Goal: Information Seeking & Learning: Learn about a topic

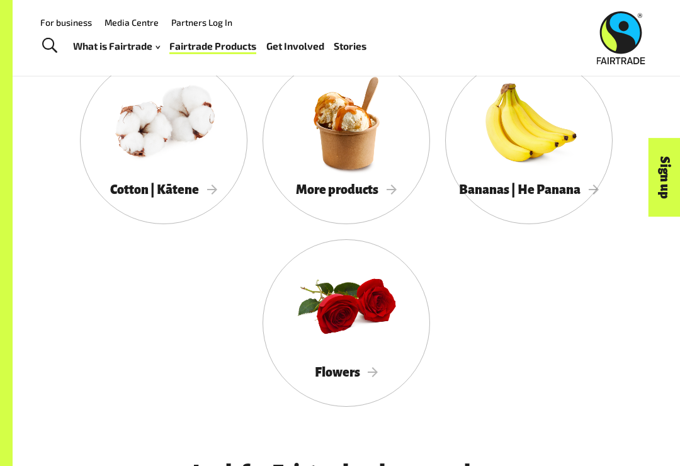
scroll to position [1145, 0]
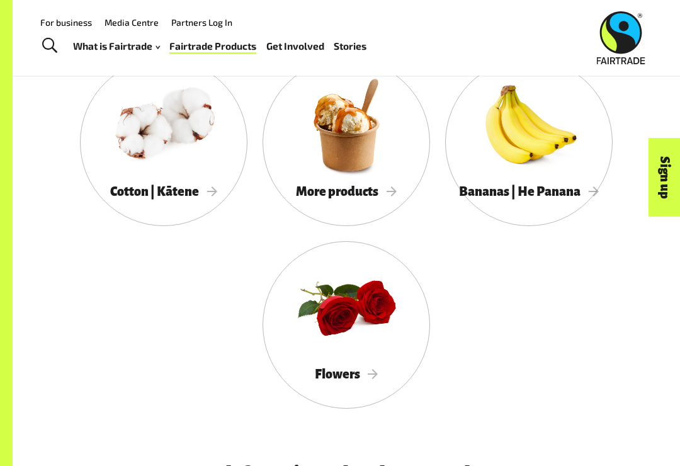
click at [365, 190] on span "More products" at bounding box center [346, 192] width 101 height 14
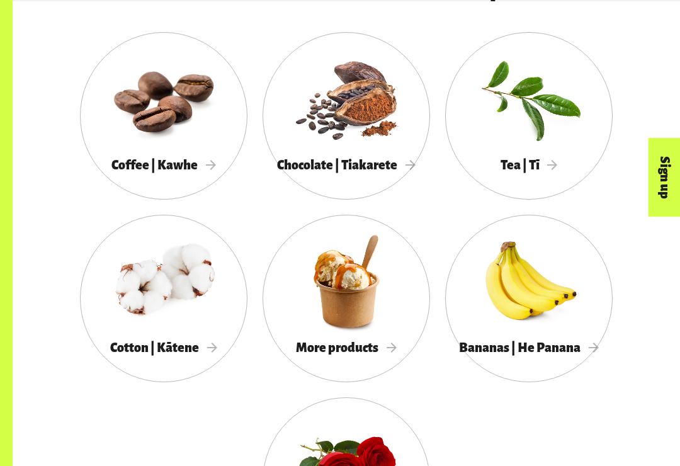
scroll to position [998, 0]
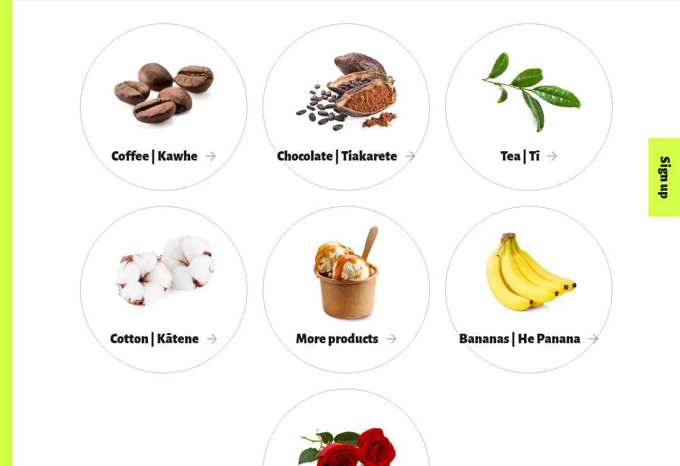
click at [352, 346] on span "More products" at bounding box center [346, 339] width 101 height 14
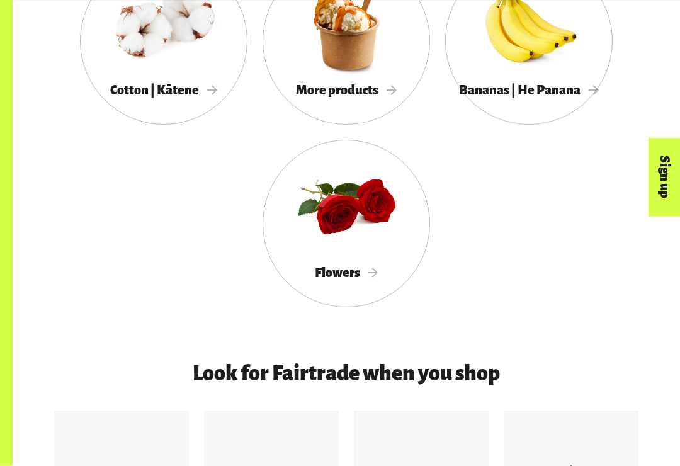
scroll to position [1249, 0]
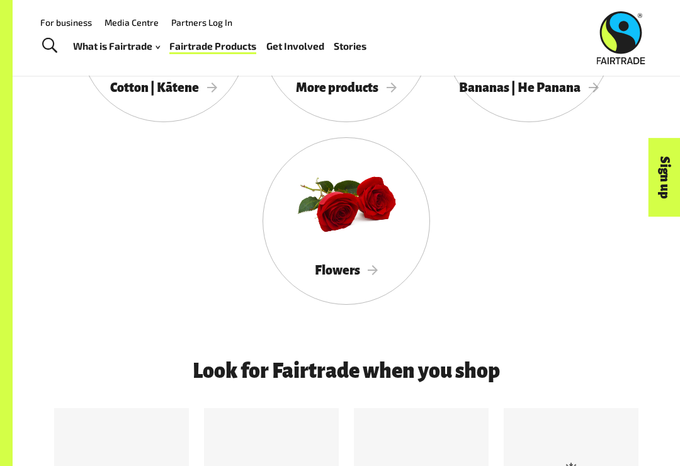
click at [364, 267] on span "Flowers" at bounding box center [347, 270] width 64 height 14
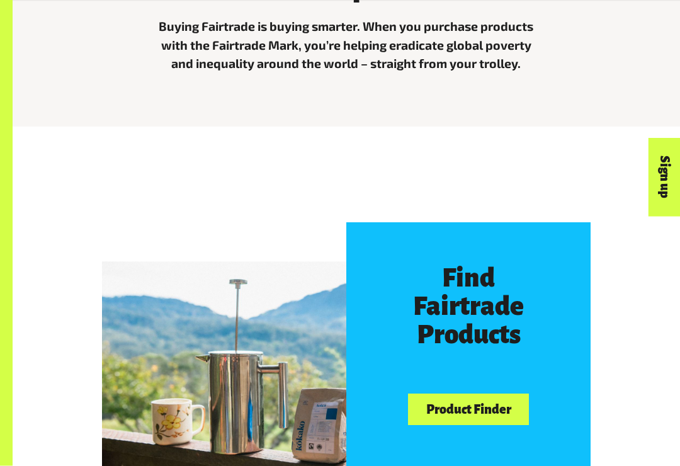
scroll to position [391, 0]
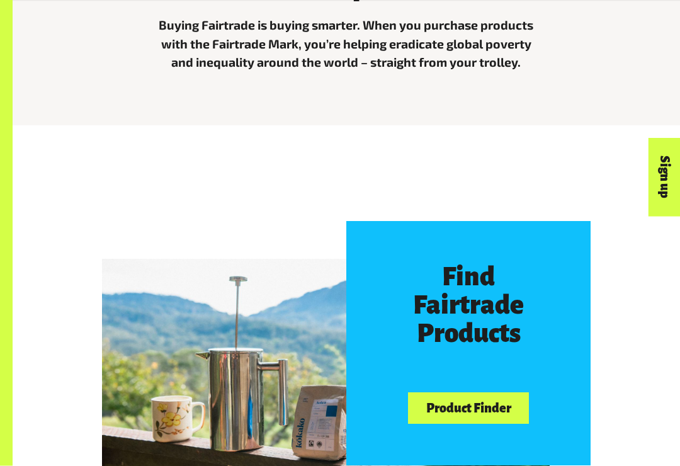
click at [498, 409] on link "Product Finder" at bounding box center [468, 409] width 121 height 32
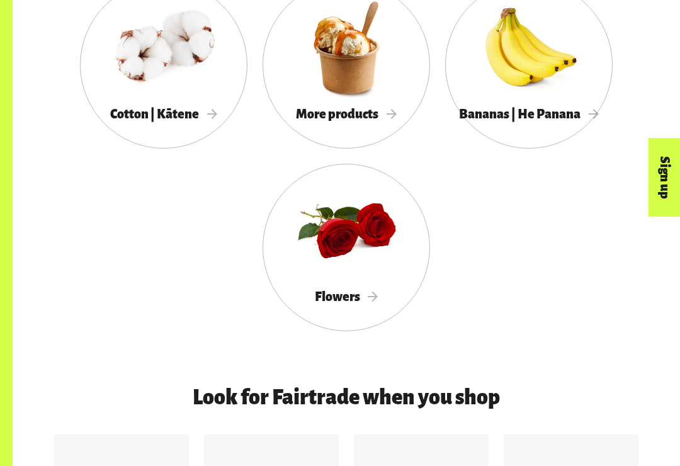
scroll to position [1294, 0]
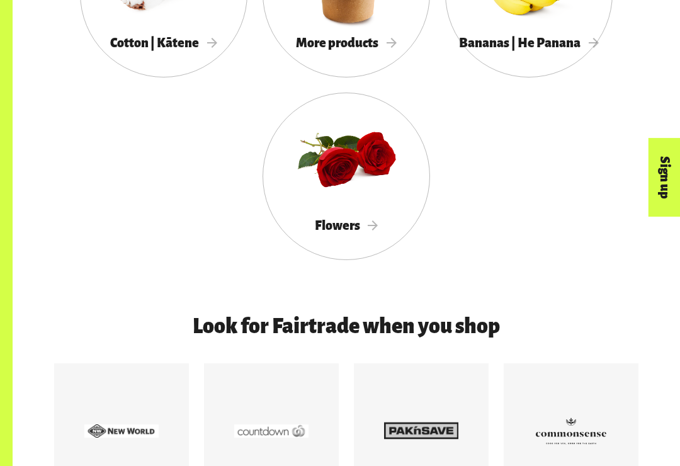
click at [373, 221] on span "Flowers" at bounding box center [347, 226] width 64 height 14
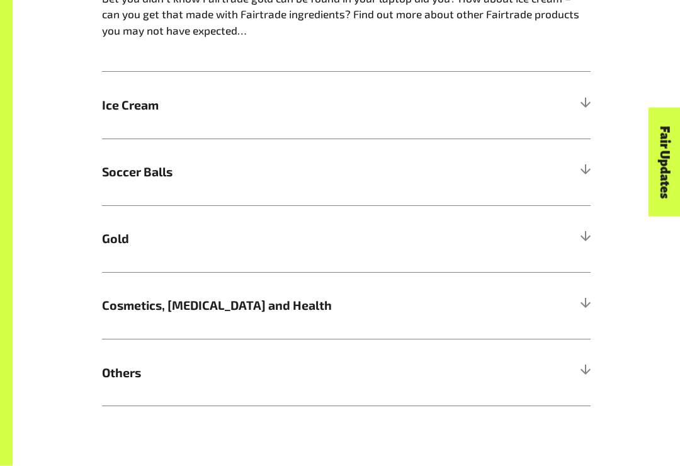
scroll to position [724, 0]
click at [276, 287] on h5 "Cosmetics, [MEDICAL_DATA] and Health" at bounding box center [346, 305] width 489 height 67
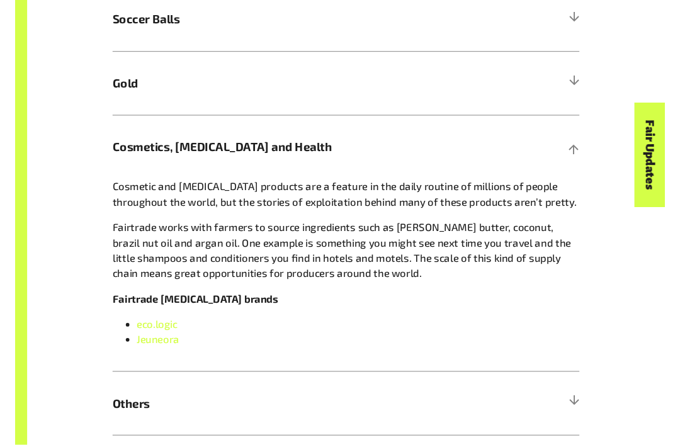
scroll to position [876, 0]
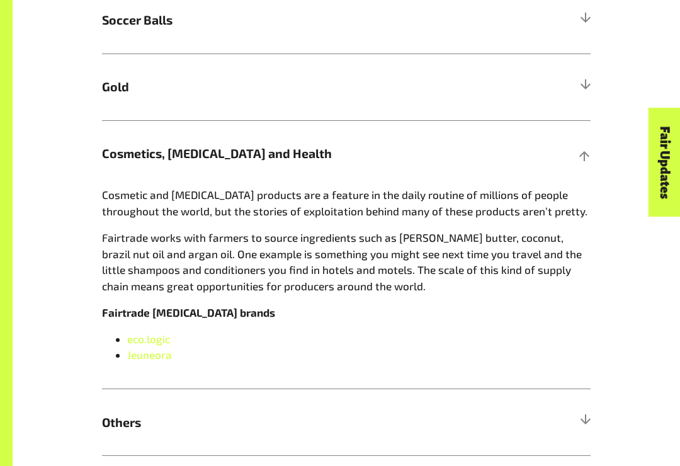
click at [161, 333] on span "eco.logic" at bounding box center [148, 339] width 43 height 13
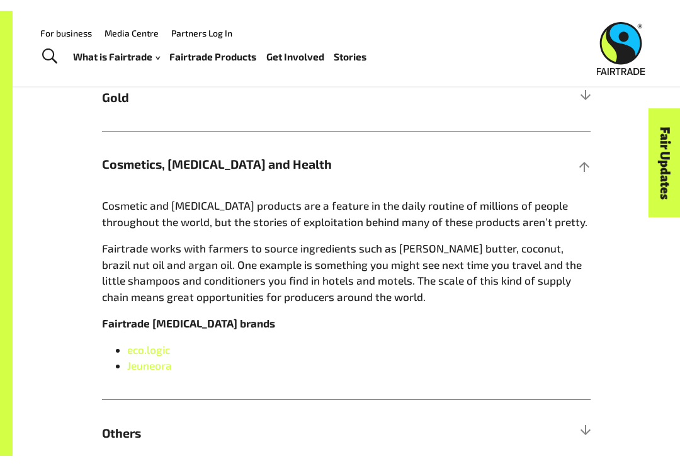
scroll to position [875, 0]
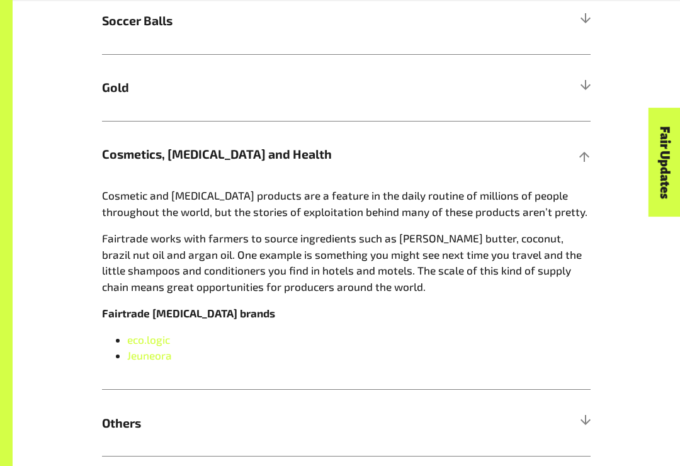
click at [573, 161] on h5 "Cosmetics, [MEDICAL_DATA] and Health" at bounding box center [346, 154] width 489 height 67
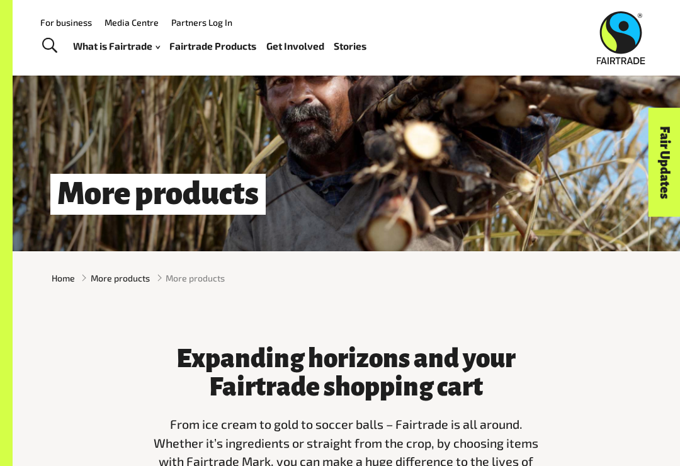
scroll to position [0, 0]
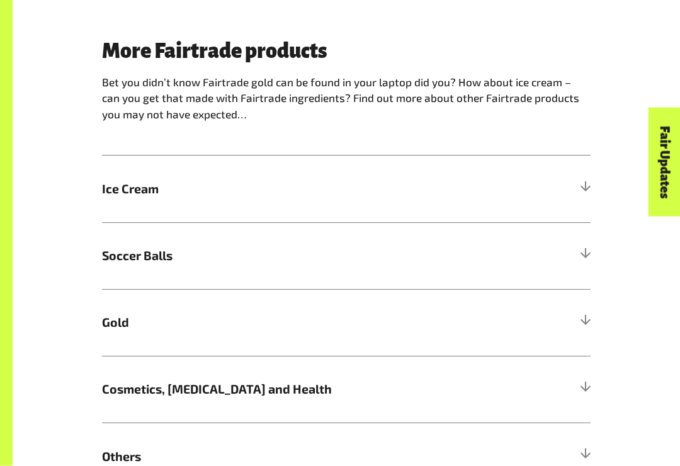
scroll to position [639, 0]
click at [575, 247] on h5 "Soccer Balls" at bounding box center [346, 256] width 489 height 67
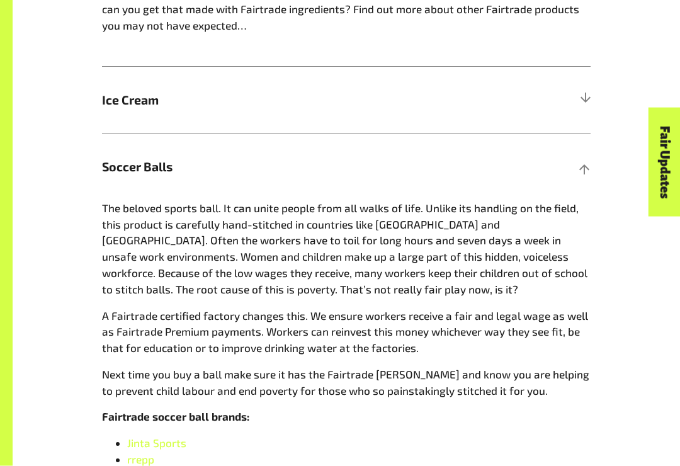
scroll to position [741, 0]
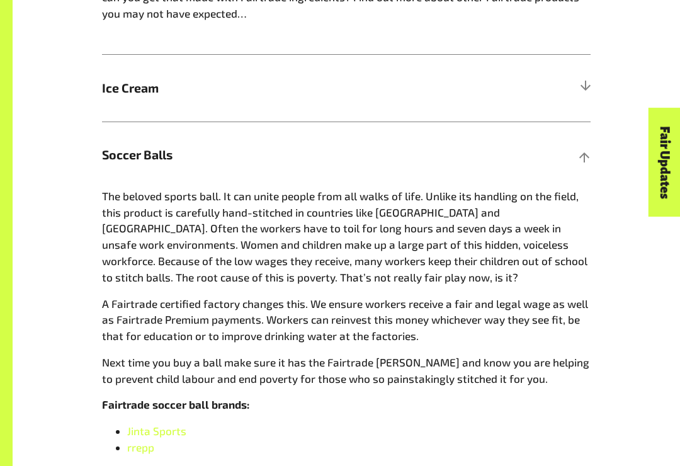
click at [580, 168] on h5 "Soccer Balls" at bounding box center [346, 155] width 489 height 67
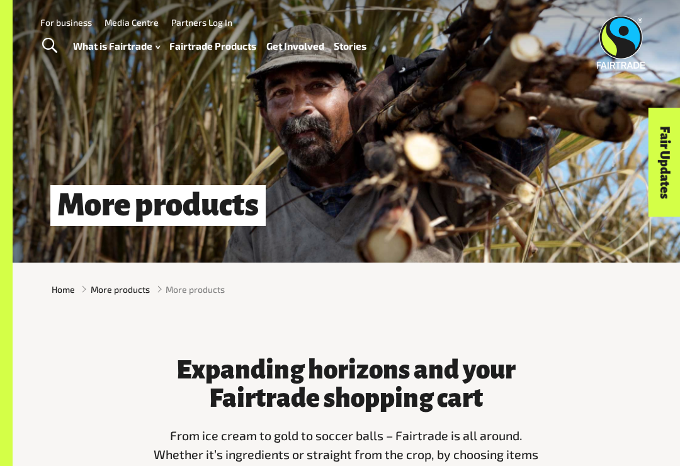
scroll to position [0, 0]
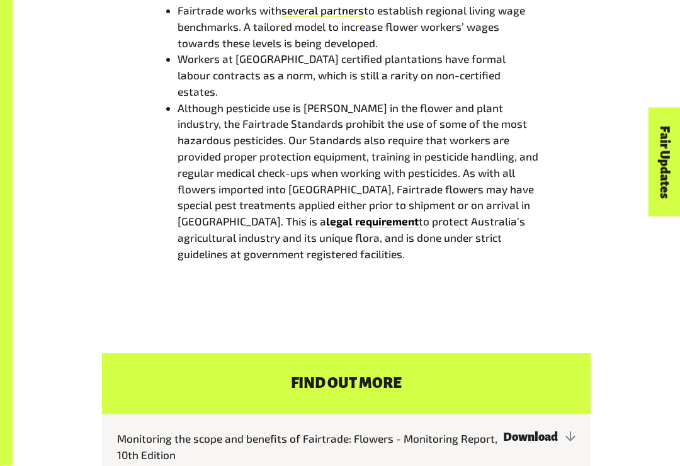
scroll to position [3072, 0]
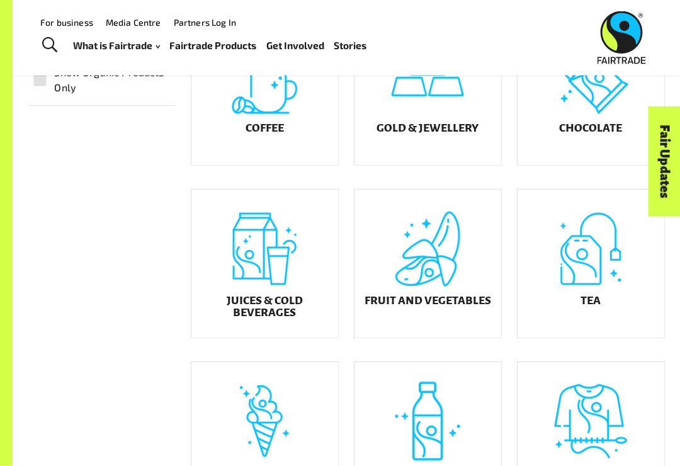
scroll to position [305, 0]
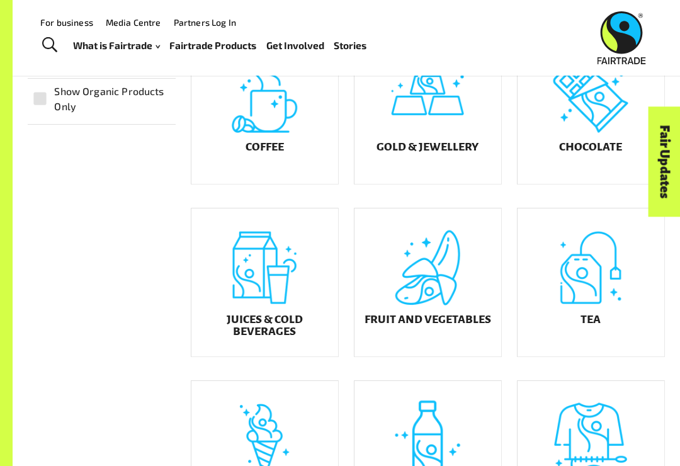
click at [453, 152] on h5 "Gold & Jewellery" at bounding box center [428, 147] width 102 height 13
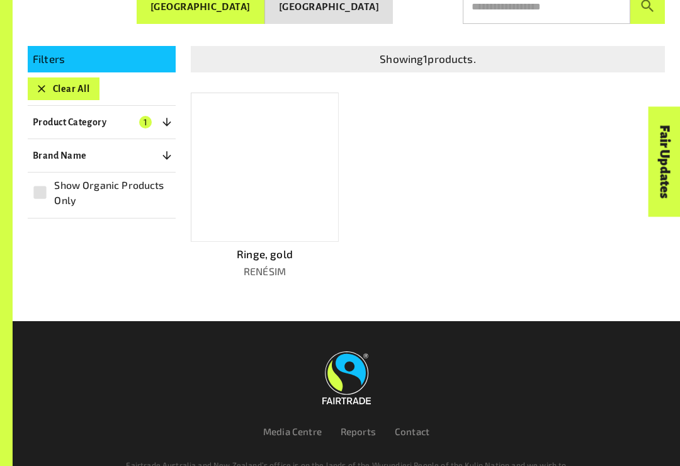
scroll to position [233, 0]
click at [246, 180] on div at bounding box center [265, 167] width 148 height 149
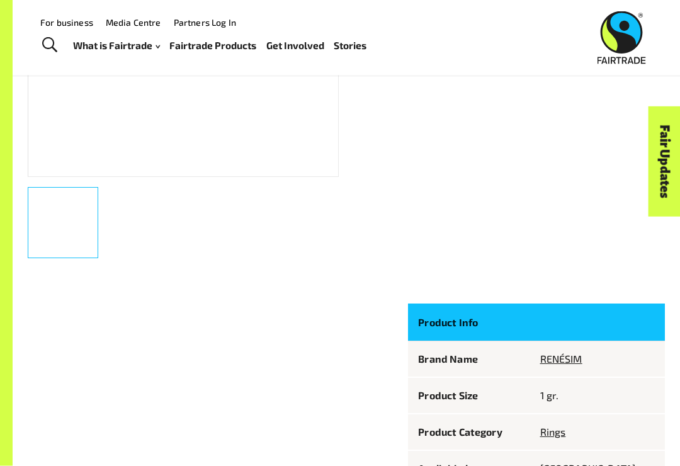
scroll to position [282, 0]
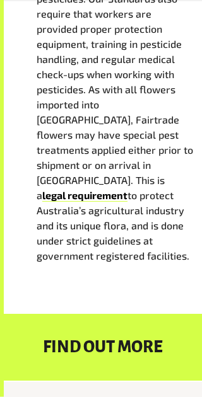
scroll to position [3289, 0]
